Goal: Transaction & Acquisition: Purchase product/service

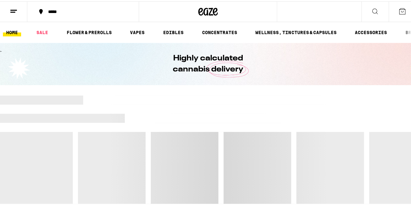
click at [70, 10] on div "*****" at bounding box center [86, 10] width 83 height 5
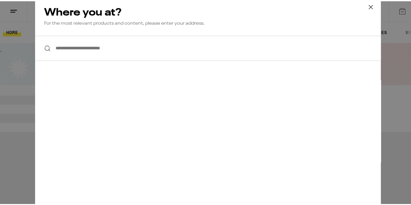
click at [74, 48] on input "**********" at bounding box center [208, 46] width 346 height 25
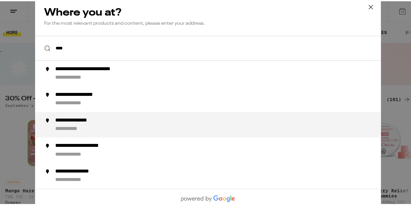
click at [92, 121] on div "**********" at bounding box center [82, 119] width 54 height 7
type input "**********"
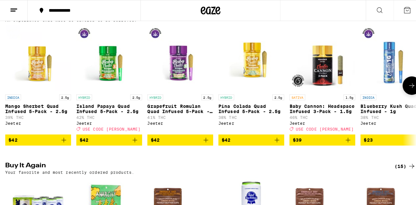
scroll to position [520, 0]
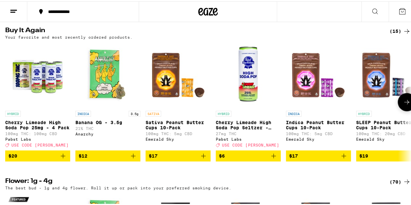
click at [273, 159] on icon "Add to bag" at bounding box center [274, 155] width 8 height 8
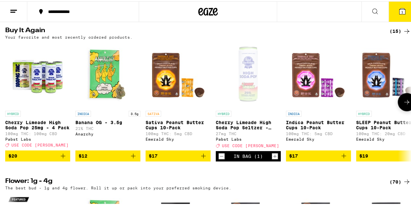
click at [343, 159] on icon "Add to bag" at bounding box center [344, 155] width 8 height 8
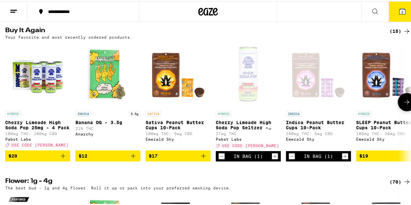
click at [204, 157] on icon "Add to bag" at bounding box center [203, 154] width 5 height 5
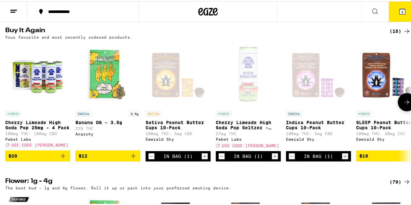
click at [275, 159] on icon "Increment" at bounding box center [275, 155] width 6 height 8
click at [344, 159] on icon "Increment" at bounding box center [345, 155] width 6 height 8
click at [207, 159] on icon "Increment" at bounding box center [205, 155] width 6 height 8
click at [401, 9] on button "6" at bounding box center [402, 10] width 27 height 20
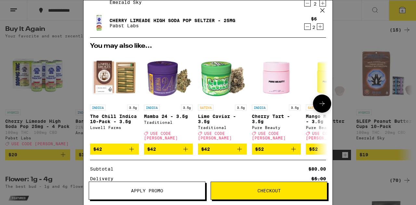
scroll to position [65, 0]
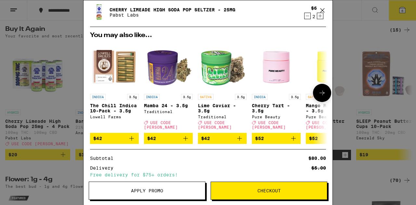
click at [132, 137] on icon "Add to bag" at bounding box center [131, 138] width 5 height 5
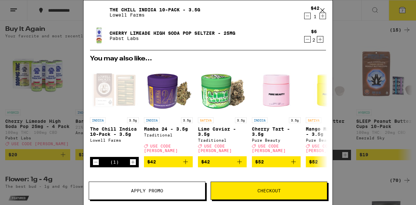
click at [270, 193] on span "Checkout" at bounding box center [268, 190] width 23 height 5
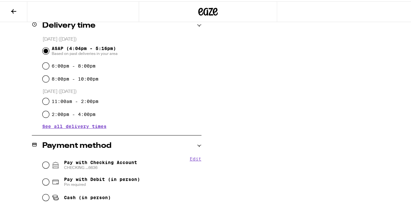
scroll to position [195, 0]
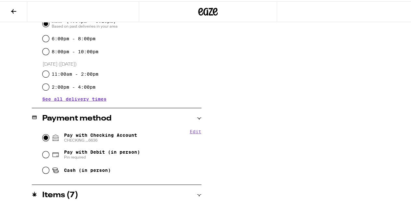
click at [43, 135] on input "Pay with Checking Account CHECKING ...6636" at bounding box center [46, 136] width 6 height 6
radio input "true"
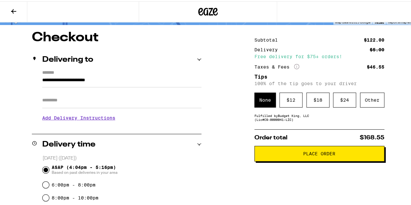
scroll to position [16, 0]
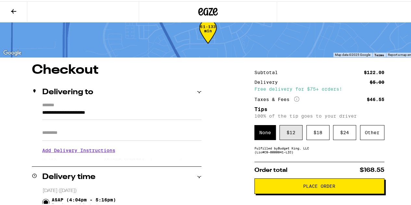
click at [284, 138] on div "$ 12" at bounding box center [290, 131] width 23 height 15
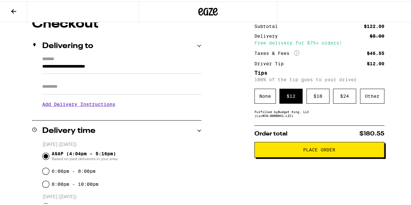
scroll to position [65, 0]
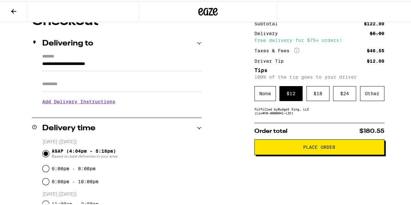
click at [329, 148] on span "Place Order" at bounding box center [319, 146] width 32 height 5
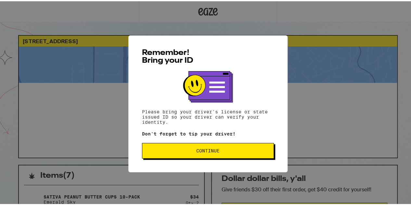
click at [196, 151] on span "Continue" at bounding box center [207, 149] width 23 height 5
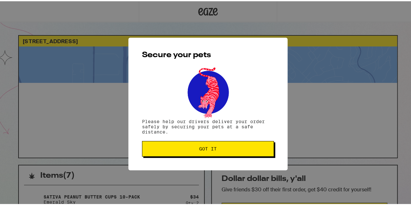
click at [209, 144] on button "Got it" at bounding box center [208, 148] width 132 height 16
